Goal: Task Accomplishment & Management: Complete application form

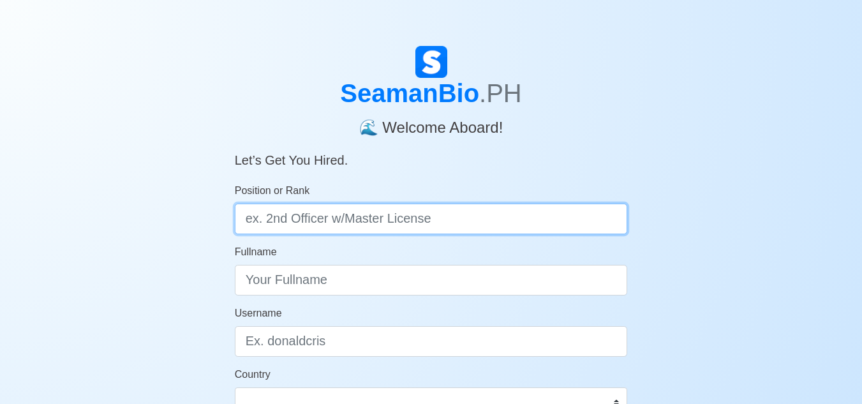
click at [313, 214] on input "Position or Rank" at bounding box center [431, 219] width 393 height 31
click at [373, 223] on input "Position or Rank" at bounding box center [431, 219] width 393 height 31
type input "[PERSON_NAME]"
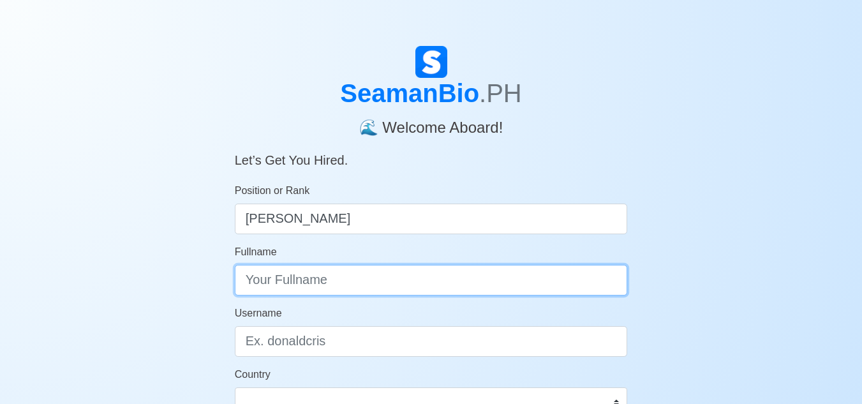
click at [329, 280] on input "Fullname" at bounding box center [431, 280] width 393 height 31
type input "[PERSON_NAME] [PERSON_NAME]"
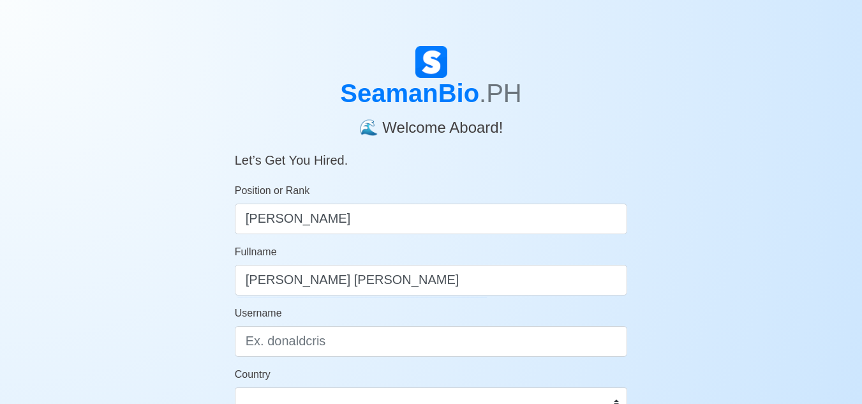
click at [183, 283] on div "SeamanBio .PH 🌊 Welcome Aboard! Let’s Get You Hired. Position or Rank [PERSON_N…" at bounding box center [431, 382] width 862 height 673
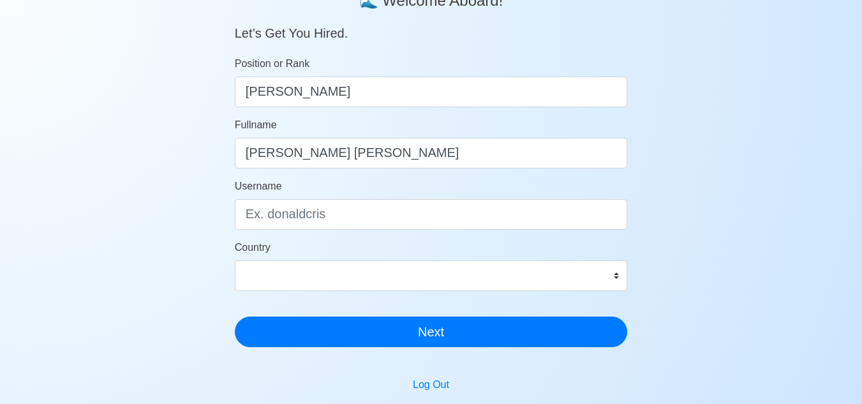
scroll to position [128, 0]
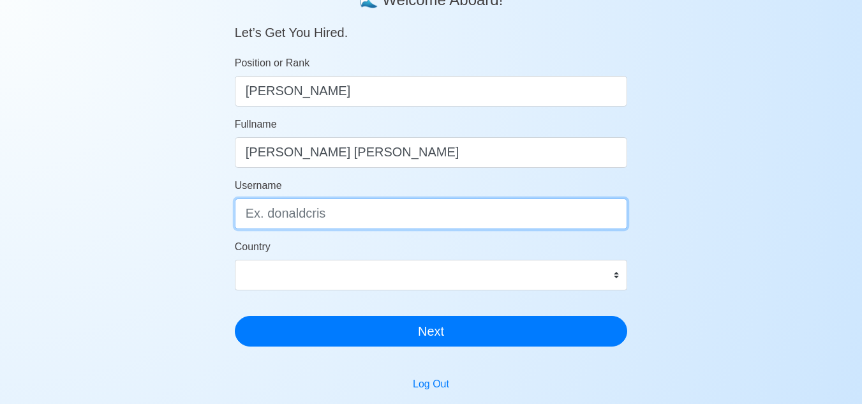
click at [320, 212] on input "Username" at bounding box center [431, 214] width 393 height 31
type input "ralphbendo"
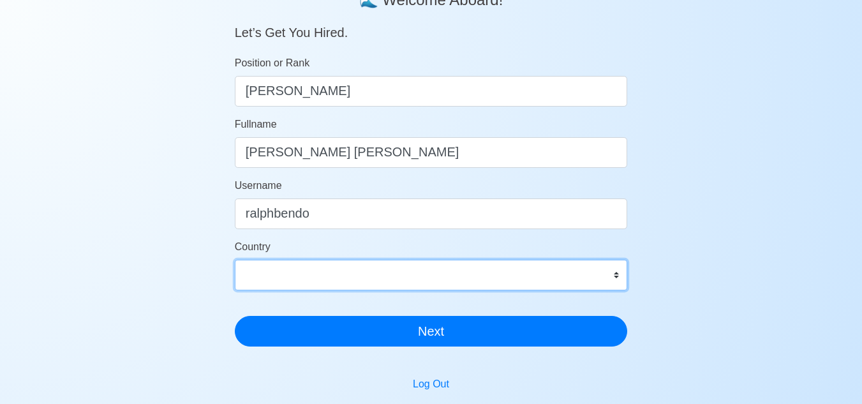
click at [304, 268] on select "[GEOGRAPHIC_DATA] [GEOGRAPHIC_DATA] [GEOGRAPHIC_DATA] [GEOGRAPHIC_DATA] [US_STA…" at bounding box center [431, 275] width 393 height 31
select select "PH"
click at [235, 260] on select "[GEOGRAPHIC_DATA] [GEOGRAPHIC_DATA] [GEOGRAPHIC_DATA] [GEOGRAPHIC_DATA] [US_STA…" at bounding box center [431, 275] width 393 height 31
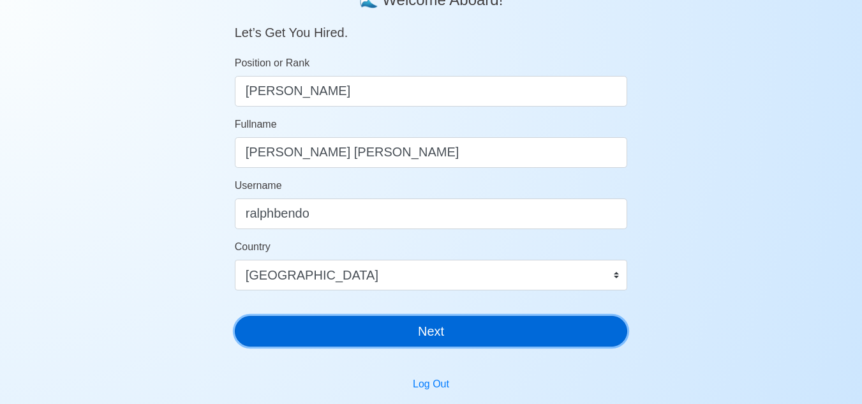
click at [399, 335] on button "Next" at bounding box center [431, 331] width 393 height 31
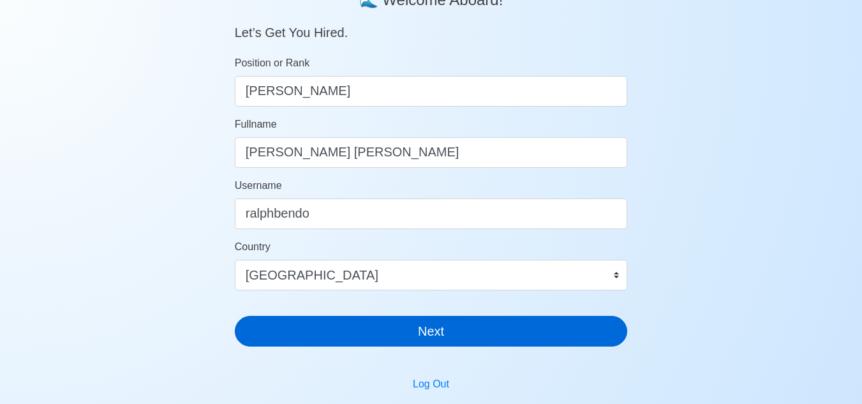
scroll to position [15, 0]
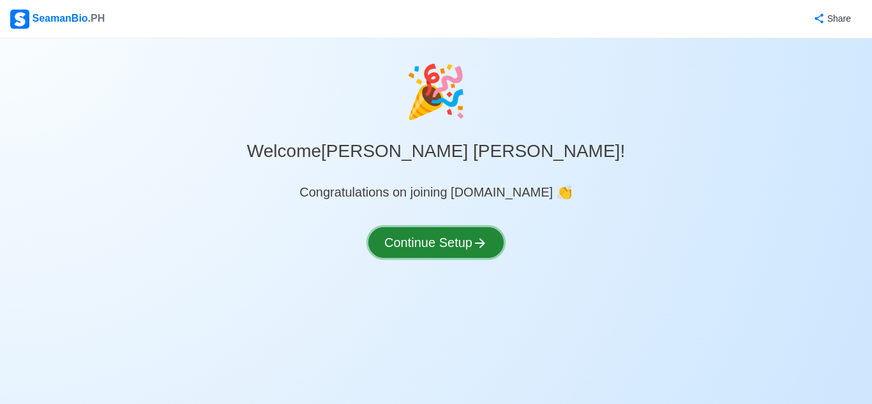
click at [462, 250] on div "🎉 Welcome [PERSON_NAME] omerson [PERSON_NAME] ! Congratulations on joining [DOM…" at bounding box center [436, 171] width 872 height 235
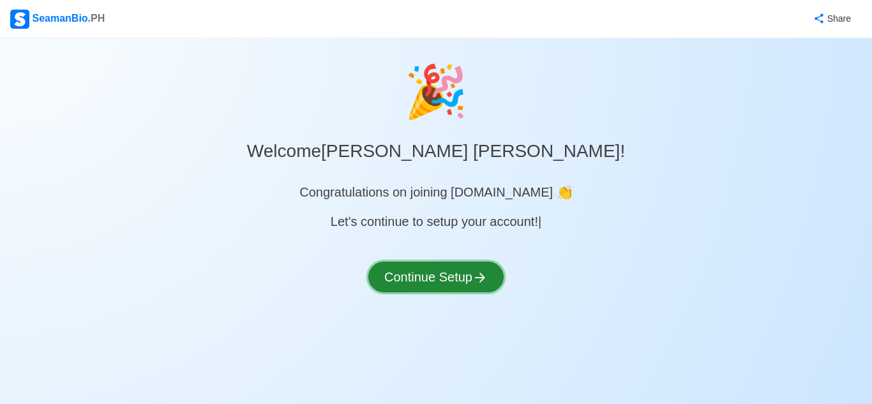
click at [457, 276] on button "Continue Setup" at bounding box center [435, 277] width 135 height 31
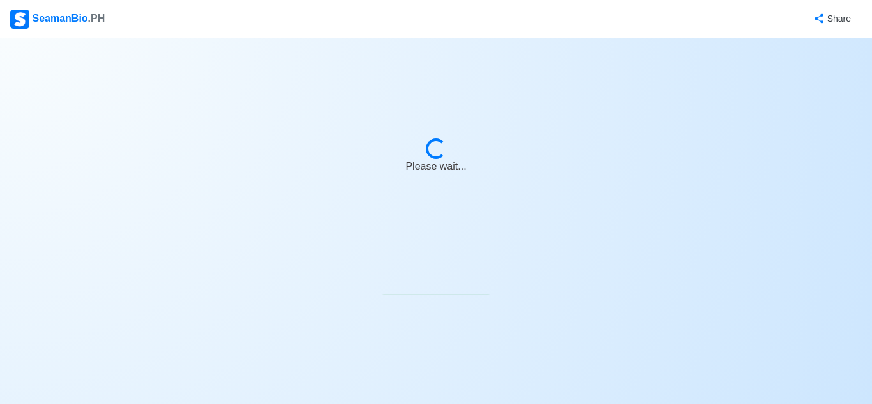
select select "Visible for Hiring"
select select "PH"
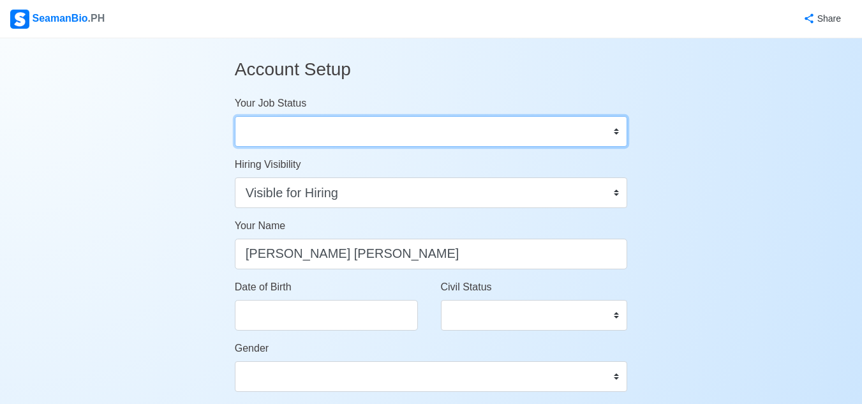
click at [323, 131] on select "Onboard Actively Looking for Job Not Looking for Job" at bounding box center [431, 131] width 393 height 31
select select "Actively Looking for Job"
click at [235, 116] on select "Onboard Actively Looking for Job Not Looking for Job" at bounding box center [431, 131] width 393 height 31
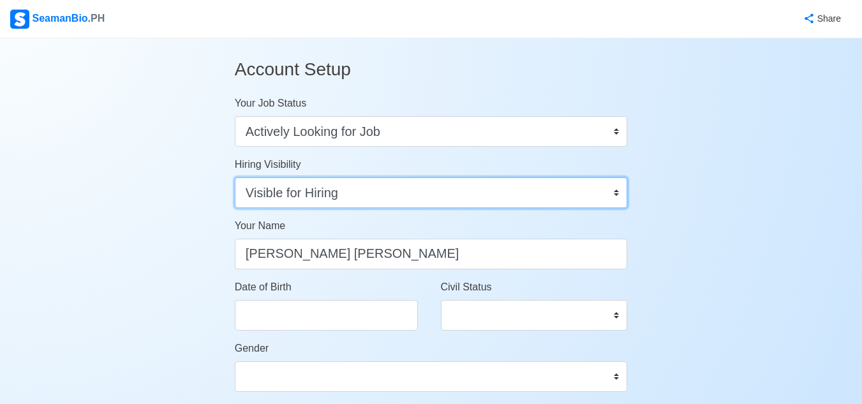
click at [358, 198] on select "Visible for Hiring Not Visible for Hiring" at bounding box center [431, 192] width 393 height 31
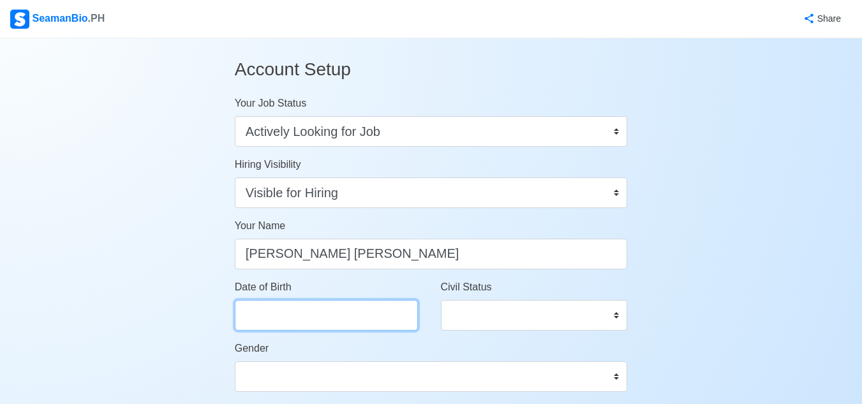
select select "****"
select select "******"
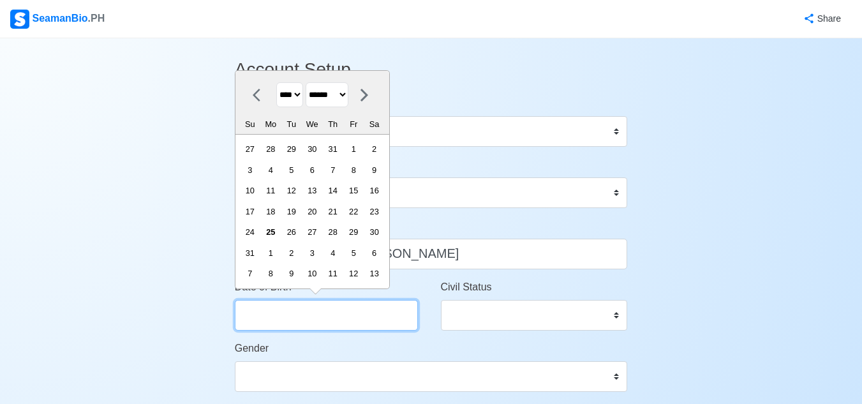
click at [319, 315] on input "Date of Birth" at bounding box center [326, 315] width 183 height 31
click at [290, 98] on select "**** **** **** **** **** **** **** **** **** **** **** **** **** **** **** ****…" at bounding box center [289, 94] width 27 height 25
click at [276, 103] on select "**** **** **** **** **** **** **** **** **** **** **** **** **** **** **** ****…" at bounding box center [289, 94] width 27 height 25
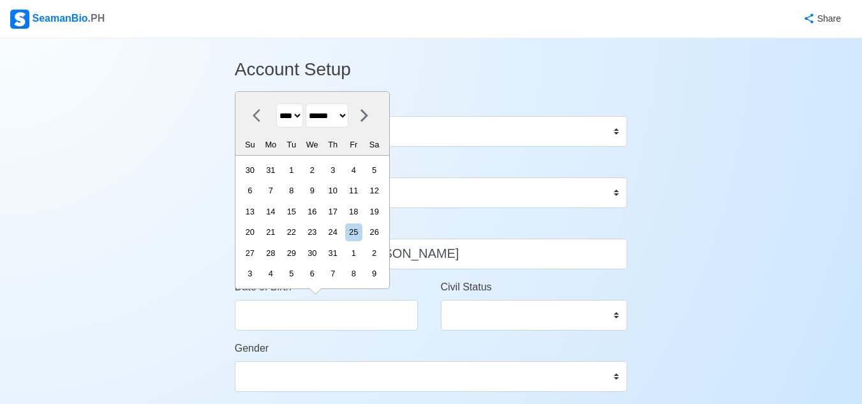
click at [292, 117] on select "**** **** **** **** **** **** **** **** **** **** **** **** **** **** **** ****…" at bounding box center [289, 115] width 27 height 25
select select "****"
click at [276, 103] on select "**** **** **** **** **** **** **** **** **** **** **** **** **** **** **** ****…" at bounding box center [289, 115] width 27 height 25
click at [333, 120] on select "******* ******** ***** ***** *** **** **** ****** ********* ******* ******** **…" at bounding box center [327, 115] width 43 height 25
select select "*****"
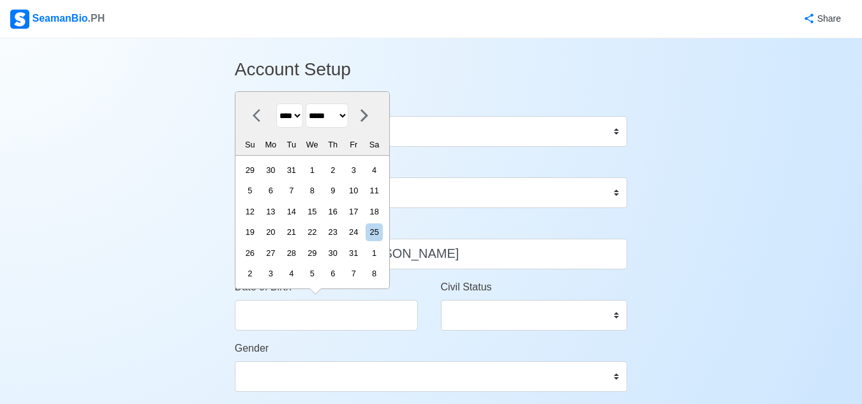
click at [311, 103] on select "******* ******** ***** ***** *** **** **** ****** ********* ******* ******** **…" at bounding box center [327, 115] width 43 height 25
click at [383, 214] on div "17" at bounding box center [374, 211] width 17 height 17
type input "[DATE]"
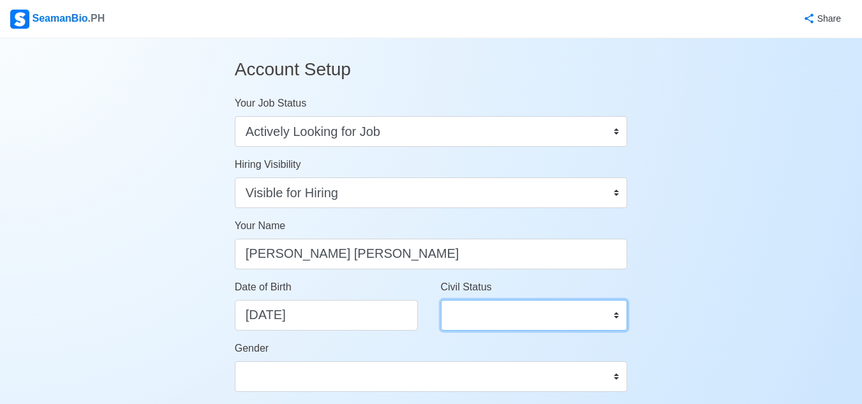
click at [478, 315] on select "Single Married Widowed Separated" at bounding box center [534, 315] width 187 height 31
select select "Married"
click at [441, 300] on select "Single Married Widowed Separated" at bounding box center [534, 315] width 187 height 31
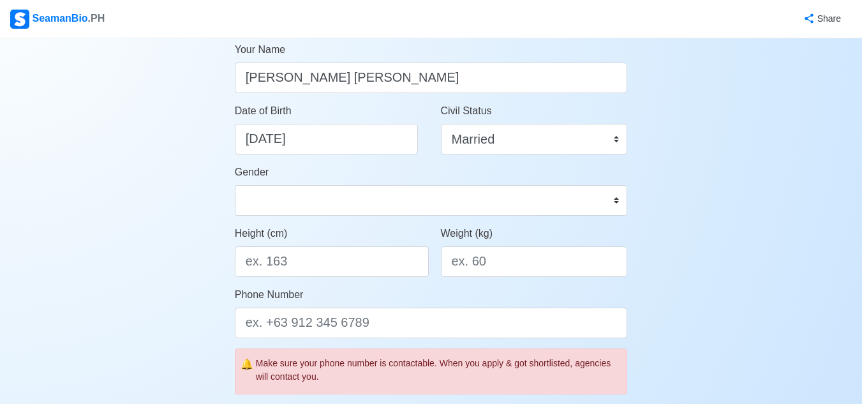
scroll to position [281, 0]
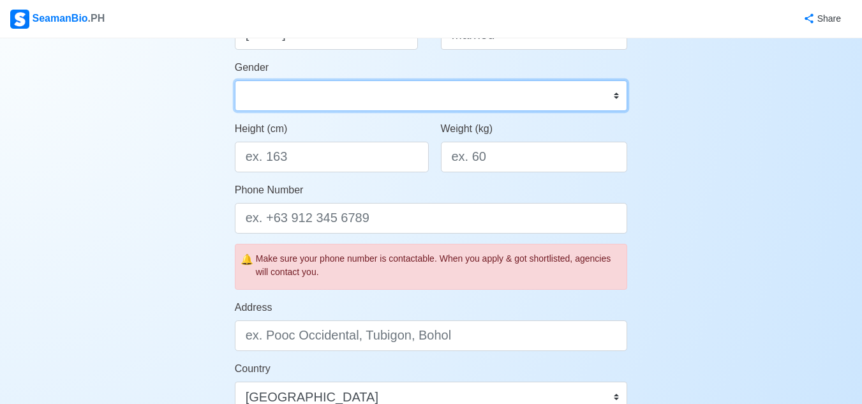
click at [513, 100] on select "[DEMOGRAPHIC_DATA] [DEMOGRAPHIC_DATA]" at bounding box center [431, 95] width 393 height 31
select select "[DEMOGRAPHIC_DATA]"
click at [235, 80] on select "[DEMOGRAPHIC_DATA] [DEMOGRAPHIC_DATA]" at bounding box center [431, 95] width 393 height 31
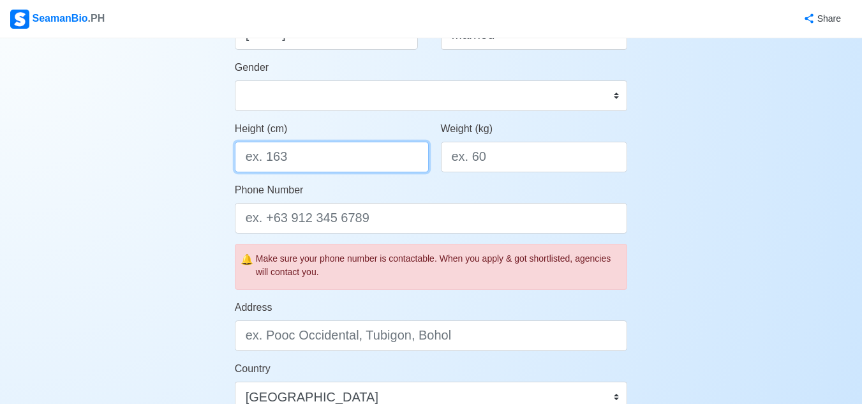
click at [308, 151] on input "Height (cm)" at bounding box center [332, 157] width 194 height 31
type input "172.72"
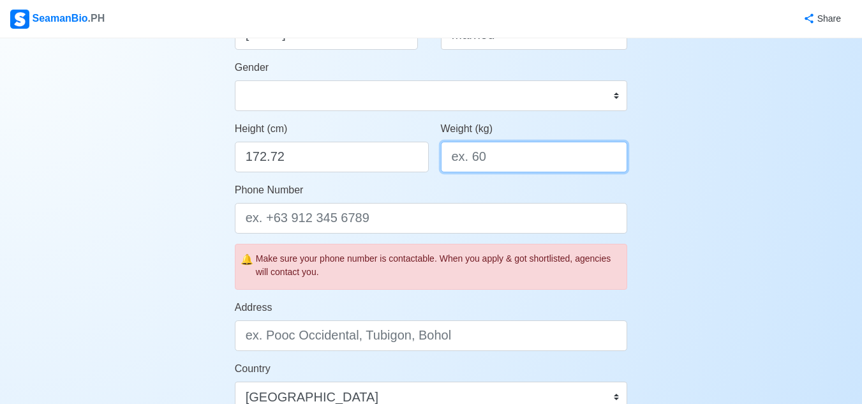
click at [481, 159] on input "Weight (kg)" at bounding box center [534, 157] width 187 height 31
type input "70"
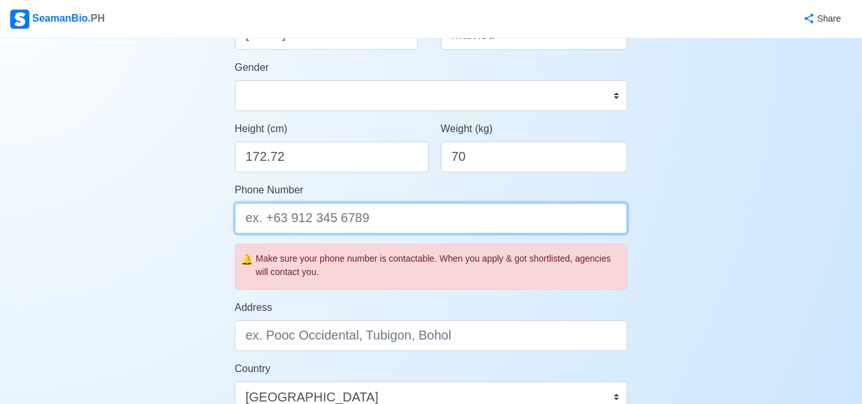
click at [342, 221] on input "Phone Number" at bounding box center [431, 218] width 393 height 31
type input "09939846744"
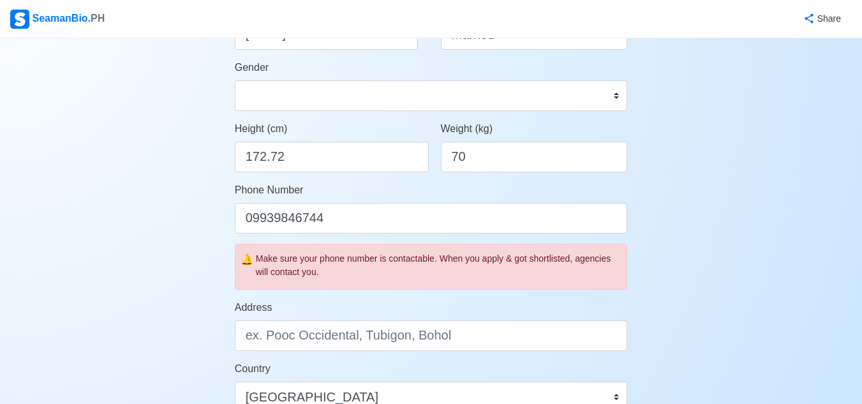
click at [143, 271] on div "Account Setup Your Job Status Onboard Actively Looking for Job Not Looking for …" at bounding box center [431, 316] width 862 height 1118
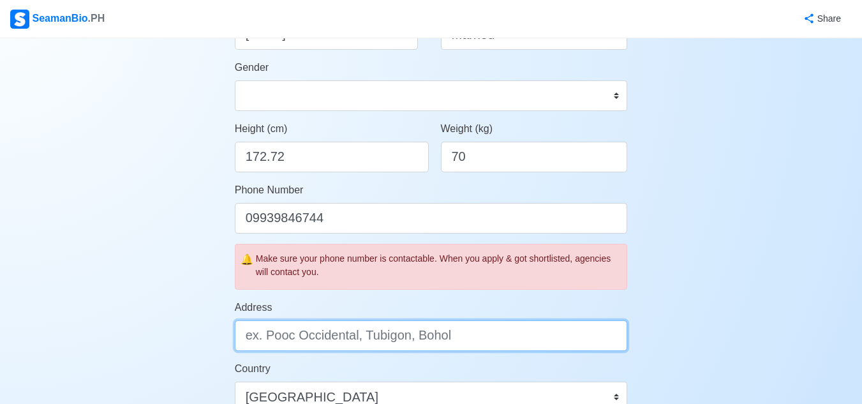
click at [363, 327] on input "Address" at bounding box center [431, 335] width 393 height 31
type input "block 19 lot 12 phase 1 tradizo enclave anabu 2-a imus cavite"
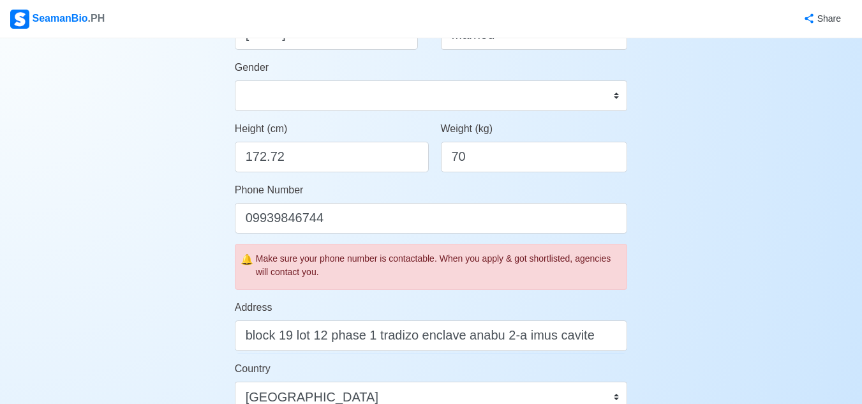
click at [699, 273] on div "Account Setup Your Job Status Onboard Actively Looking for Job Not Looking for …" at bounding box center [431, 316] width 862 height 1118
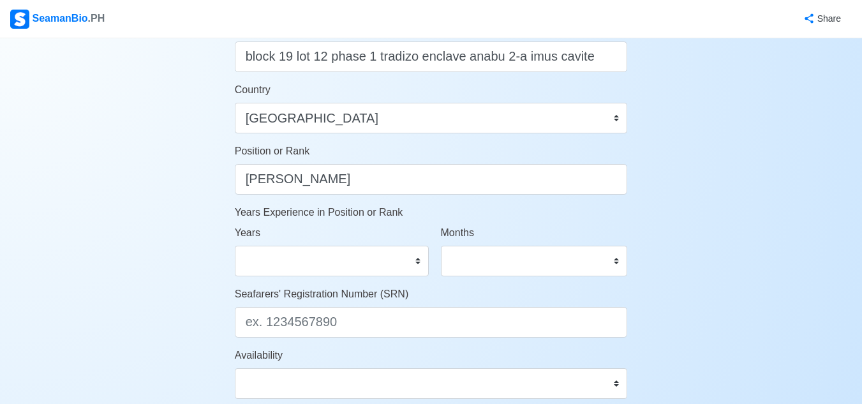
scroll to position [562, 0]
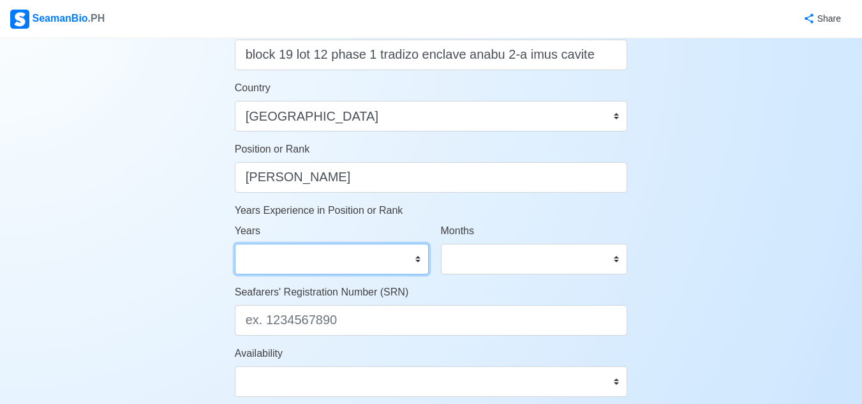
click at [314, 266] on select "0 1 2 3 4 5 6 7 8 9 10 11 12 13 14 15 16 17 18 19 20 21 22 23 24 25 26 27 28 29…" at bounding box center [332, 259] width 194 height 31
select select "7"
click at [235, 244] on select "0 1 2 3 4 5 6 7 8 9 10 11 12 13 14 15 16 17 18 19 20 21 22 23 24 25 26 27 28 29…" at bounding box center [332, 259] width 194 height 31
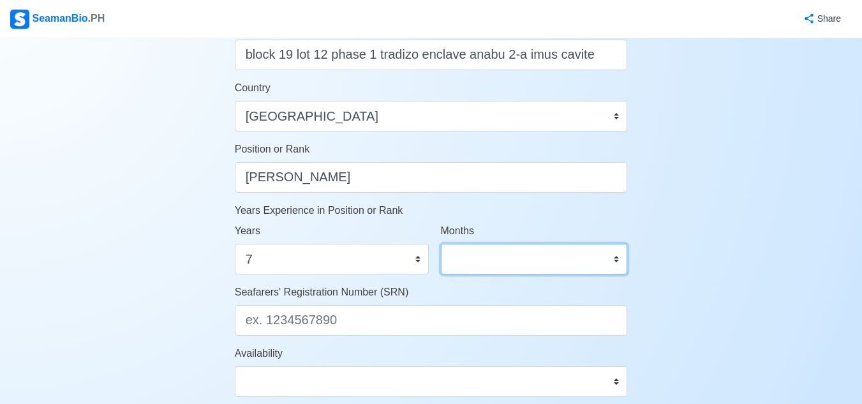
click at [481, 257] on select "0 1 2 3 4 5 6 7 8 9 10 11" at bounding box center [534, 259] width 187 height 31
select select "3"
click at [481, 257] on select "0 1 2 3 4 5 6 7 8 9 10 11" at bounding box center [534, 259] width 187 height 31
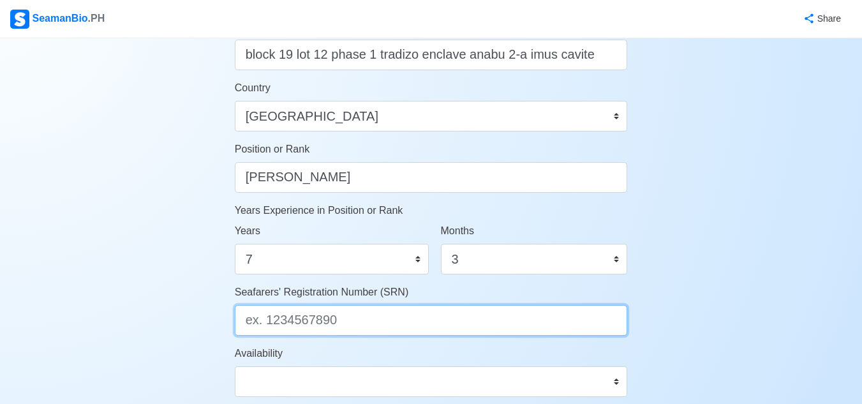
click at [356, 321] on input "Seafarers' Registration Number (SRN)" at bounding box center [431, 320] width 393 height 31
type input "90033170090"
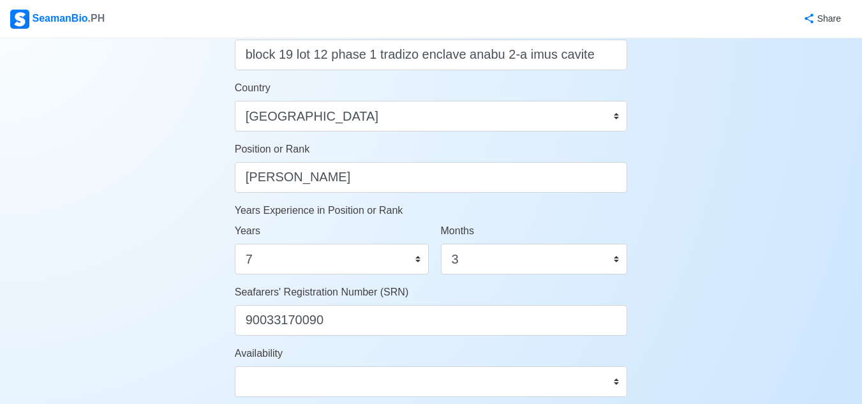
click at [754, 243] on div "Account Setup Your Job Status Onboard Actively Looking for Job Not Looking for …" at bounding box center [431, 36] width 862 height 1118
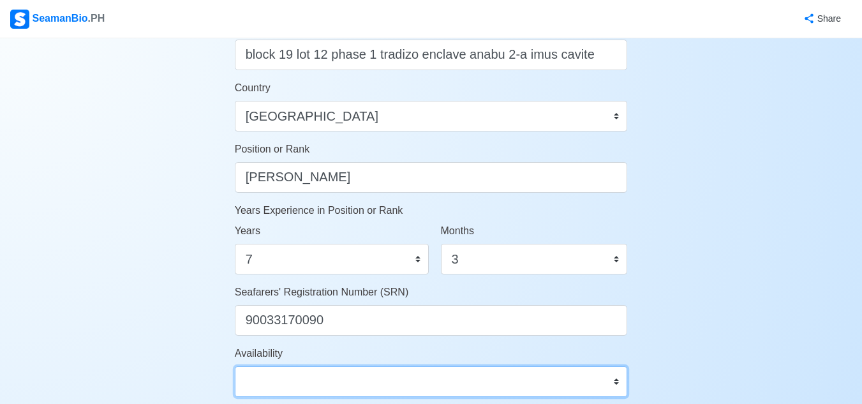
click at [568, 384] on select "Immediate [DATE] [DATE] [DATE] [DATE] [DATE] [DATE] [DATE] [DATE] [DATE]" at bounding box center [431, 381] width 393 height 31
select select "1756656000000"
click at [235, 366] on select "Immediate [DATE] [DATE] [DATE] [DATE] [DATE] [DATE] [DATE] [DATE] [DATE]" at bounding box center [431, 381] width 393 height 31
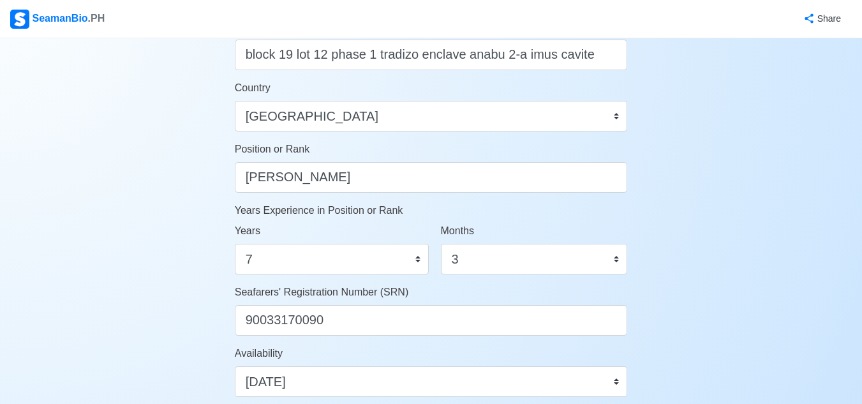
click at [691, 220] on div "Account Setup Your Job Status Onboard Actively Looking for Job Not Looking for …" at bounding box center [431, 36] width 862 height 1118
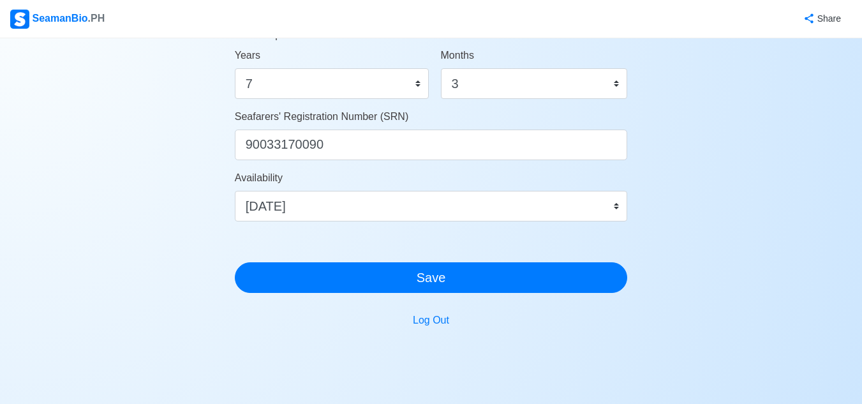
scroll to position [766, 0]
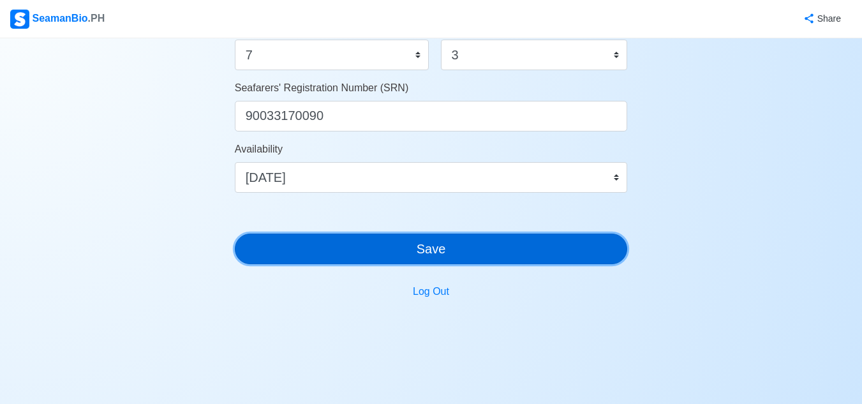
click at [474, 255] on button "Save" at bounding box center [431, 249] width 393 height 31
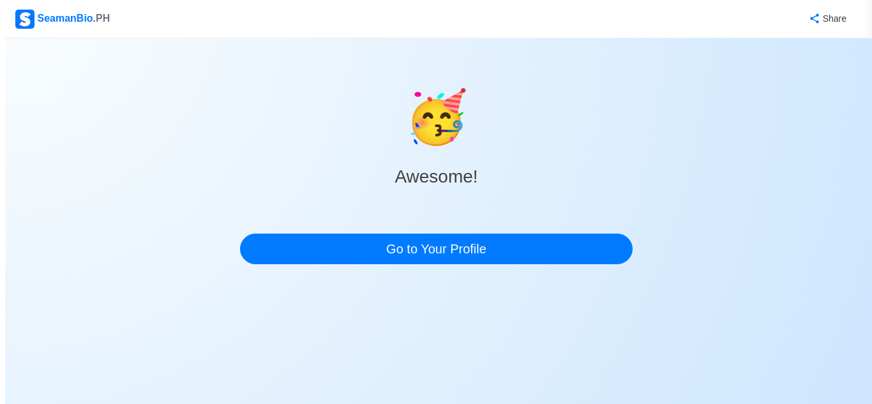
scroll to position [0, 0]
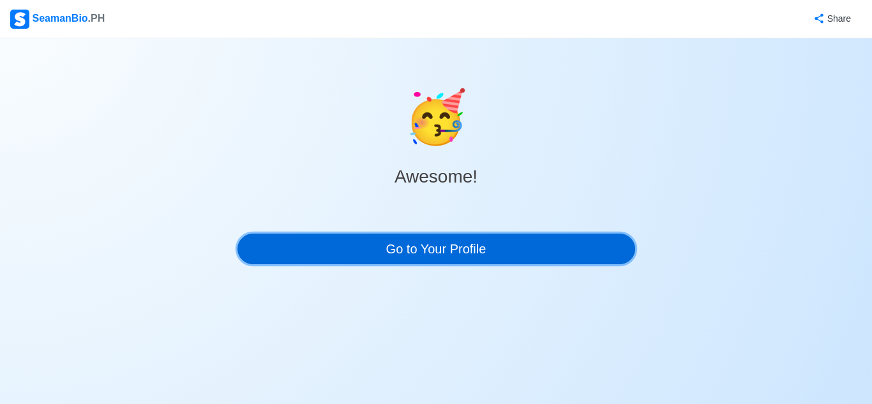
click at [474, 255] on link "Go to Your Profile" at bounding box center [436, 249] width 398 height 31
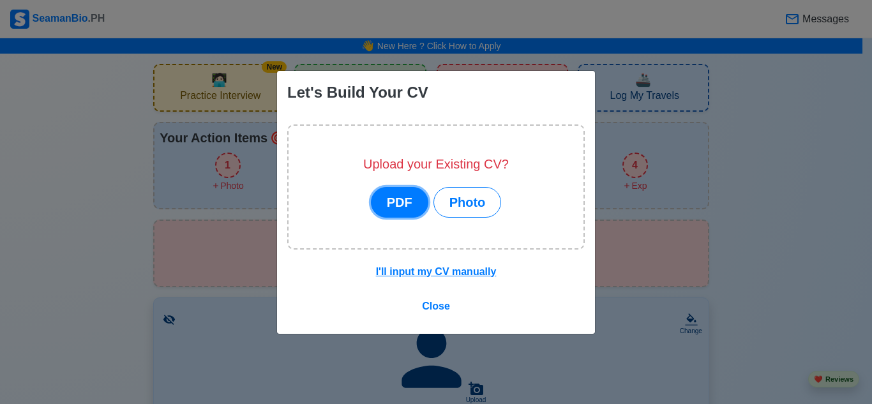
click at [395, 204] on button "PDF" at bounding box center [399, 202] width 57 height 31
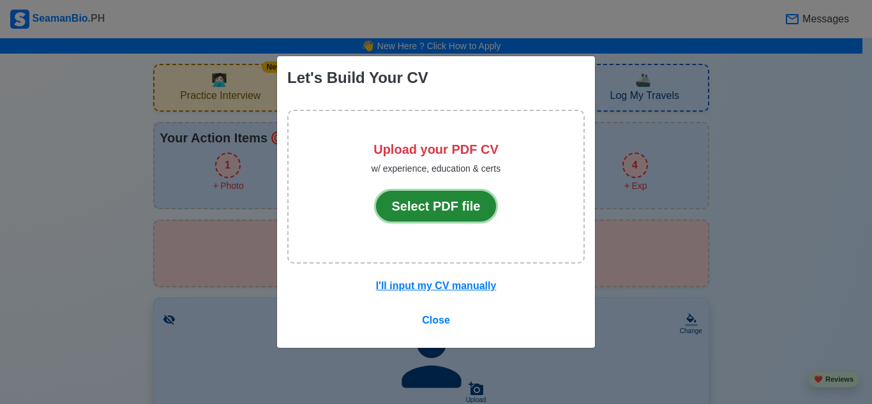
click at [435, 206] on button "Select PDF file" at bounding box center [436, 206] width 121 height 31
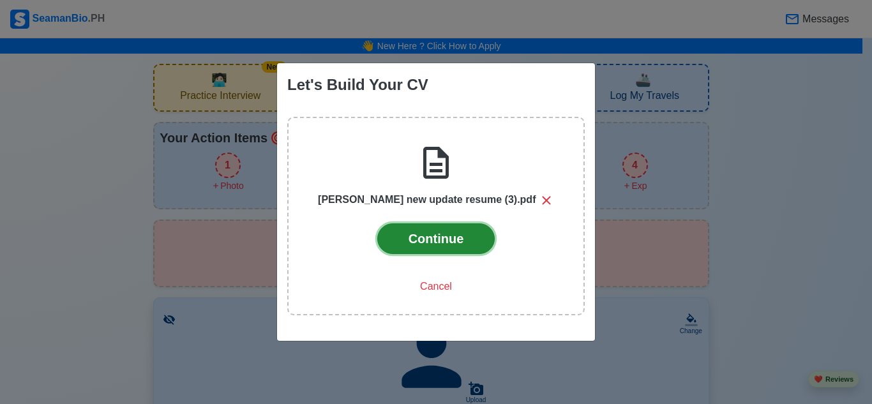
click at [452, 244] on button "Continue" at bounding box center [436, 238] width 118 height 31
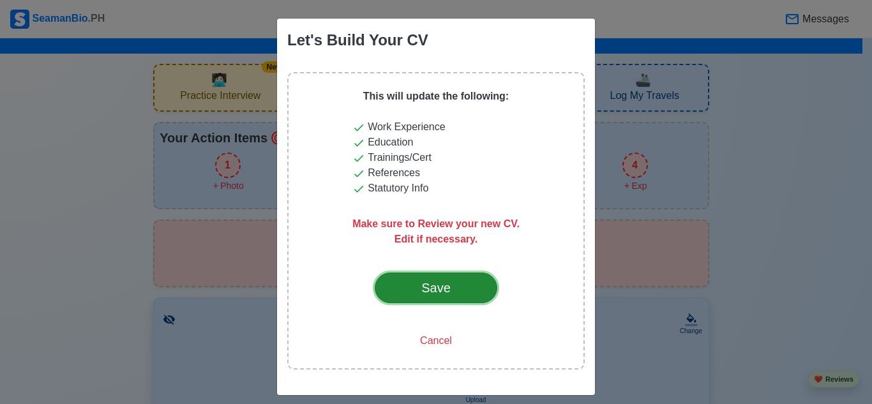
click at [426, 283] on div "Save" at bounding box center [436, 287] width 60 height 19
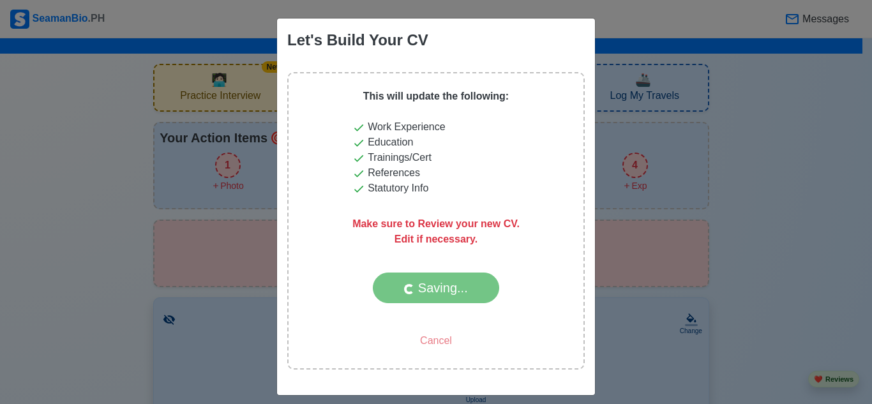
click at [442, 335] on div "Cancel" at bounding box center [435, 336] width 167 height 34
click at [440, 336] on div "Cancel" at bounding box center [435, 336] width 167 height 34
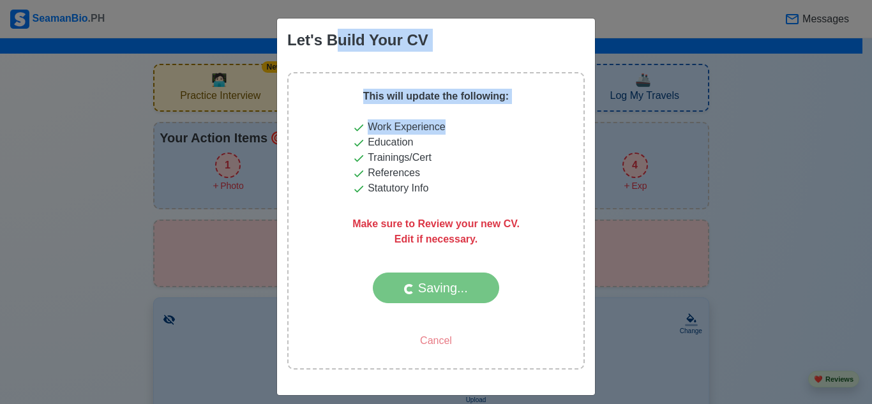
drag, startPoint x: 327, startPoint y: 56, endPoint x: 220, endPoint y: 140, distance: 135.9
click at [220, 140] on div "Let's Build Your CV This will update the following: Work Experience Education T…" at bounding box center [436, 202] width 872 height 404
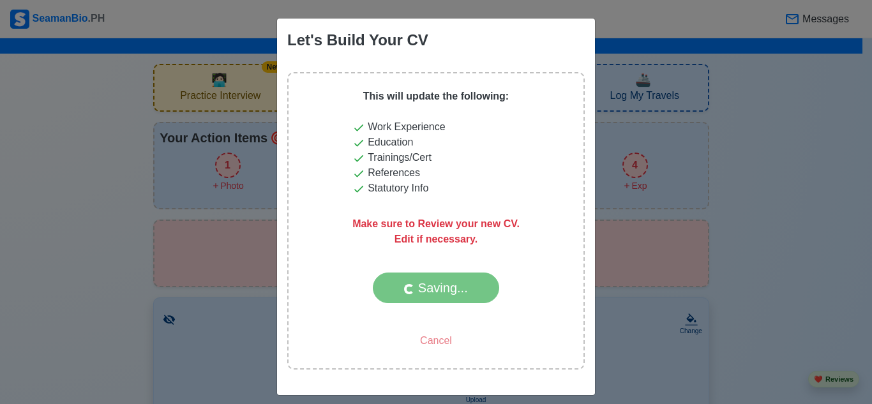
click at [220, 140] on div "Let's Build Your CV This will update the following: Work Experience Education T…" at bounding box center [436, 202] width 872 height 404
click at [213, 201] on div "Let's Build Your CV This will update the following: Work Experience Education T…" at bounding box center [436, 202] width 872 height 404
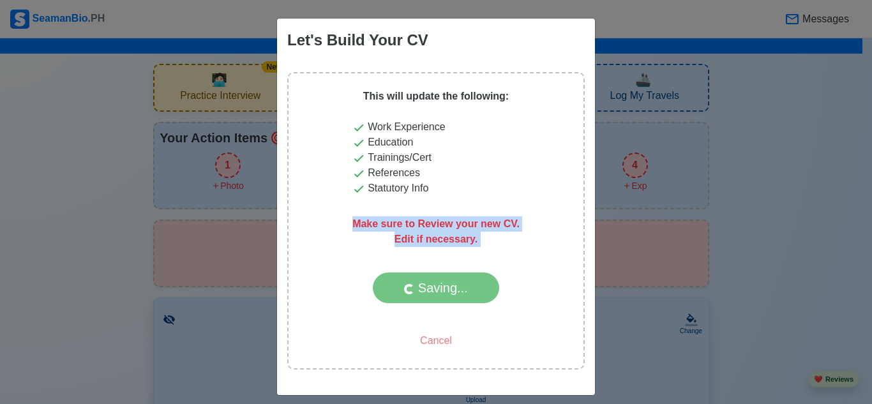
drag, startPoint x: 213, startPoint y: 201, endPoint x: 209, endPoint y: 260, distance: 58.9
click at [209, 260] on div "Let's Build Your CV This will update the following: Work Experience Education T…" at bounding box center [436, 202] width 872 height 404
click at [313, 293] on div "This will update the following: Work Experience Education Trainings/Cert Refere…" at bounding box center [435, 220] width 297 height 297
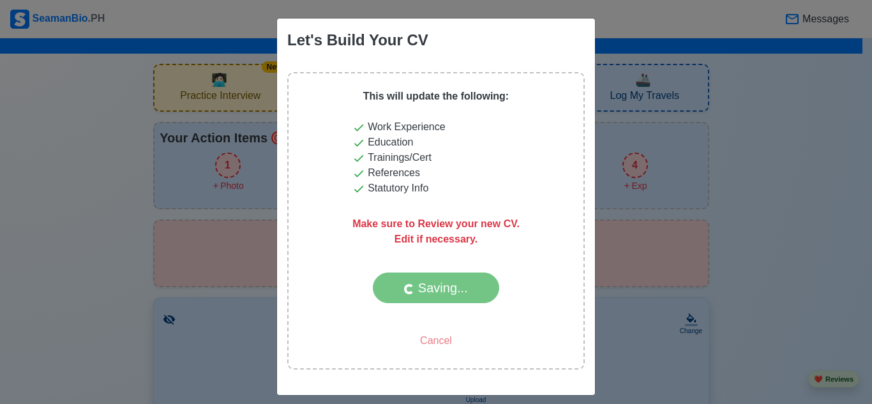
click at [437, 343] on div "Cancel" at bounding box center [435, 336] width 167 height 34
